Goal: Task Accomplishment & Management: Manage account settings

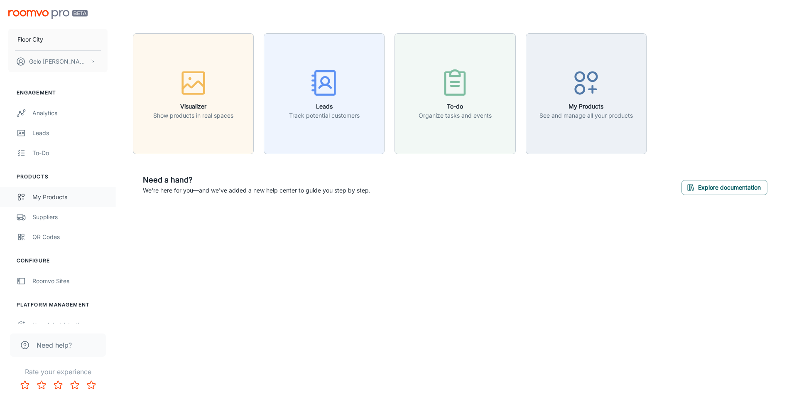
click at [53, 196] on div "My Products" at bounding box center [69, 196] width 75 height 9
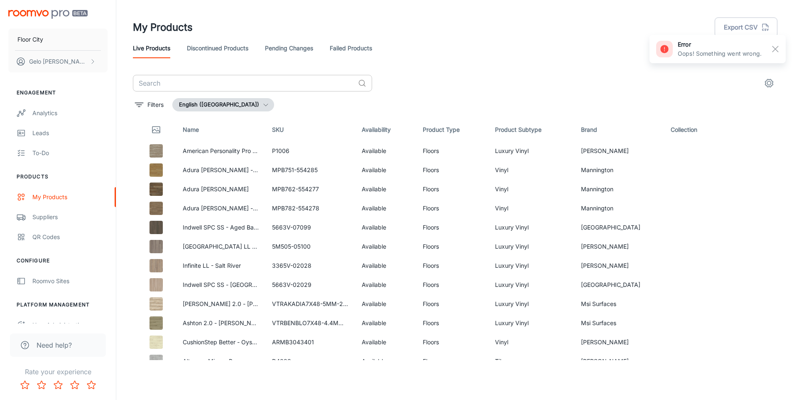
click at [231, 86] on input "text" at bounding box center [244, 83] width 222 height 17
paste input "724007"
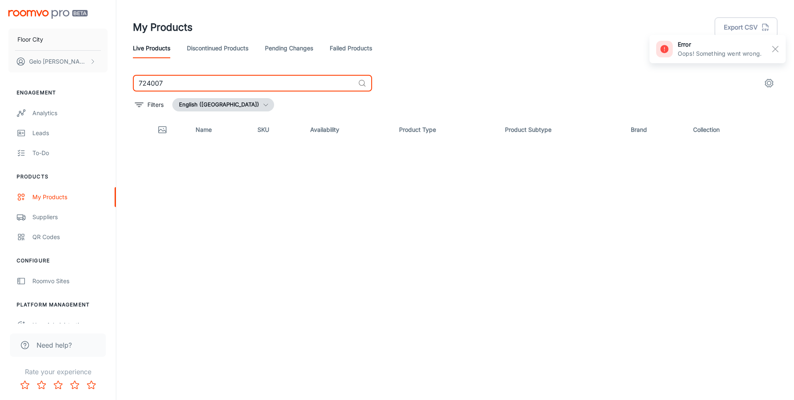
type input "724007"
click at [223, 52] on link "Discontinued Products" at bounding box center [217, 48] width 61 height 20
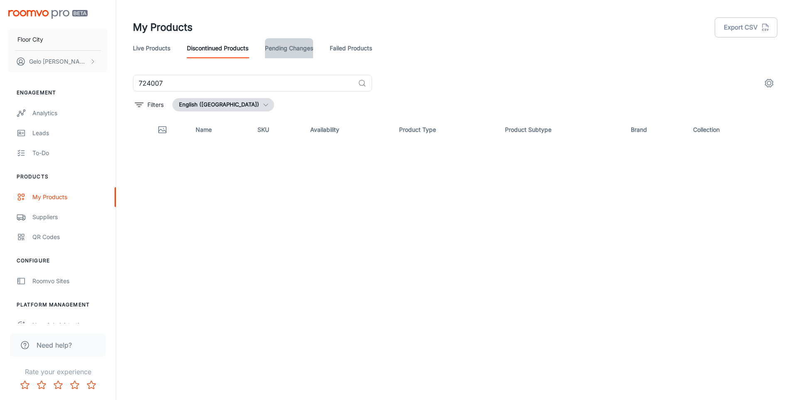
click at [281, 49] on link "Pending Changes" at bounding box center [289, 48] width 48 height 20
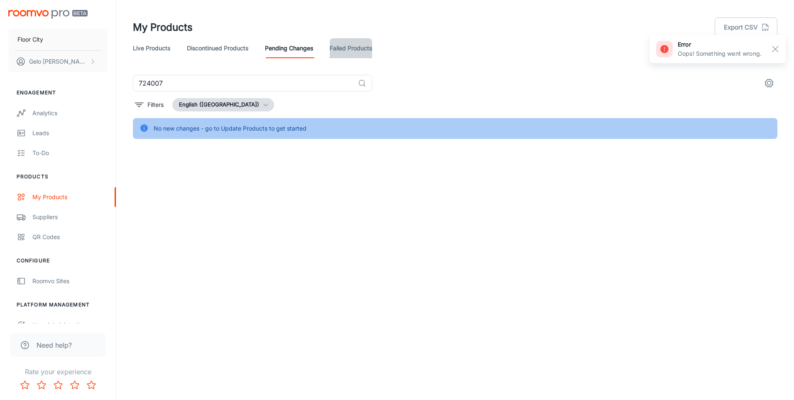
click at [341, 52] on link "Failed Products" at bounding box center [351, 48] width 42 height 20
